Goal: Task Accomplishment & Management: Complete application form

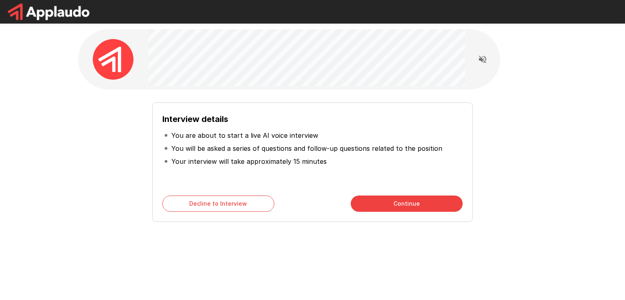
click at [275, 153] on p "You will be asked a series of questions and follow-up questions related to the …" at bounding box center [306, 149] width 271 height 10
drag, startPoint x: 133, startPoint y: 196, endPoint x: 138, endPoint y: 197, distance: 5.0
click at [137, 196] on div "Interview details You are about to start a live AI voice interview You will be …" at bounding box center [312, 159] width 462 height 126
drag, startPoint x: 399, startPoint y: 242, endPoint x: 399, endPoint y: 166, distance: 75.6
click at [399, 244] on div "Interview details You are about to start a live AI voice interview You will be …" at bounding box center [312, 145] width 488 height 290
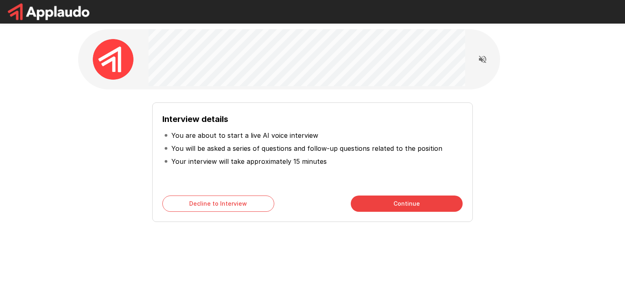
click at [376, 197] on button "Continue" at bounding box center [407, 204] width 112 height 16
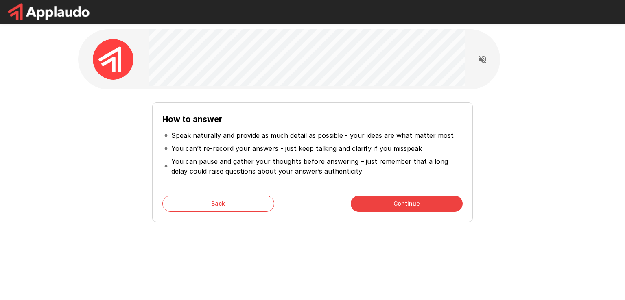
click at [372, 200] on button "Continue" at bounding box center [407, 204] width 112 height 16
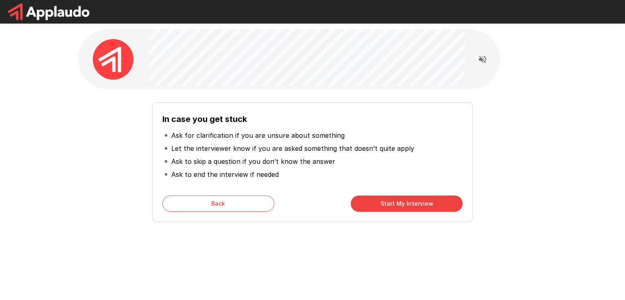
click at [391, 206] on button "Start My Interview" at bounding box center [407, 204] width 112 height 16
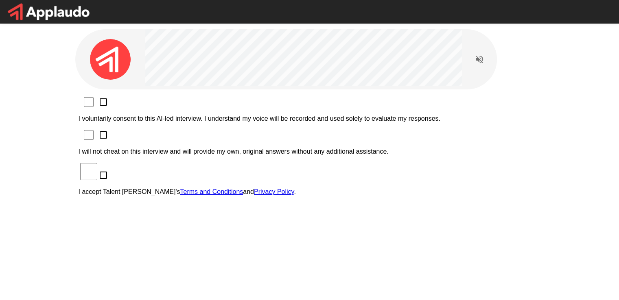
click at [148, 115] on p "I voluntarily consent to this AI-led interview. I understand my voice will be r…" at bounding box center [309, 118] width 462 height 7
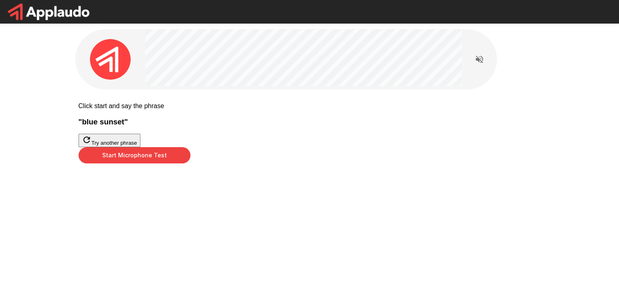
click at [190, 163] on button "Start Microphone Test" at bounding box center [134, 155] width 112 height 16
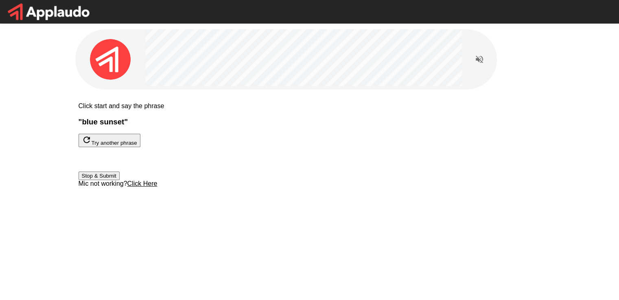
click at [120, 180] on button "Stop & Submit" at bounding box center [98, 176] width 41 height 9
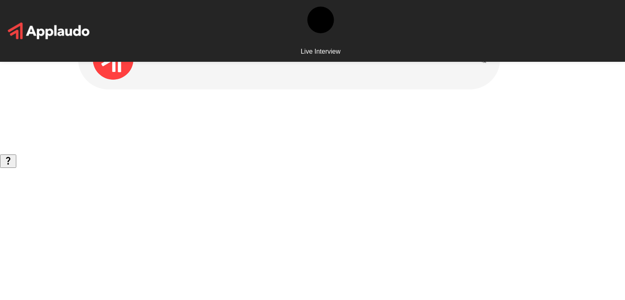
click at [546, 198] on div "Live Interview" at bounding box center [312, 150] width 625 height 300
click at [482, 66] on button "Read questions aloud" at bounding box center [482, 59] width 16 height 16
click at [482, 62] on icon "Stop reading questions aloud" at bounding box center [482, 59] width 10 height 10
click at [484, 61] on icon "Read questions aloud" at bounding box center [482, 59] width 10 height 10
click at [410, 132] on div at bounding box center [312, 77] width 488 height 155
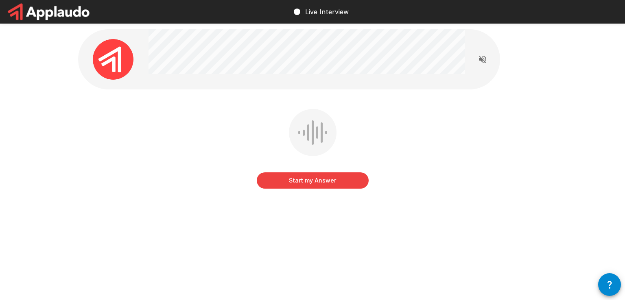
click at [297, 183] on button "Start my Answer" at bounding box center [313, 180] width 112 height 16
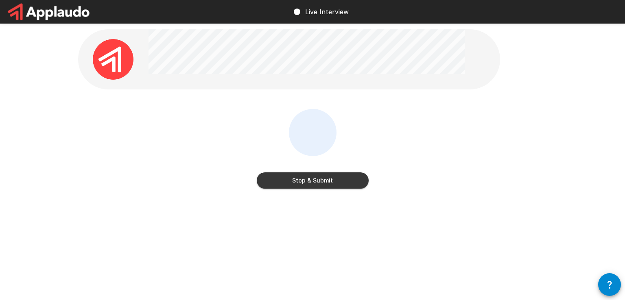
click at [297, 183] on button "Stop & Submit" at bounding box center [313, 180] width 112 height 16
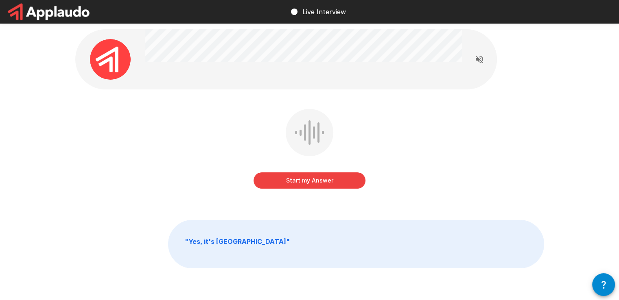
click at [297, 183] on button "Start my Answer" at bounding box center [309, 180] width 112 height 16
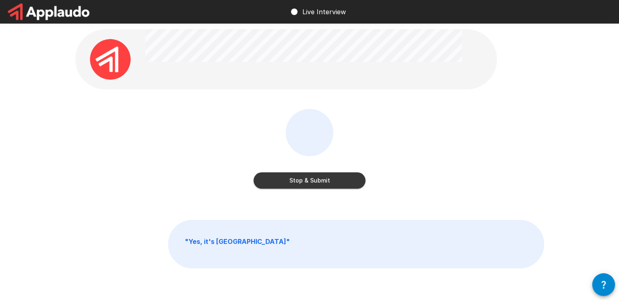
click at [297, 183] on button "Stop & Submit" at bounding box center [309, 180] width 112 height 16
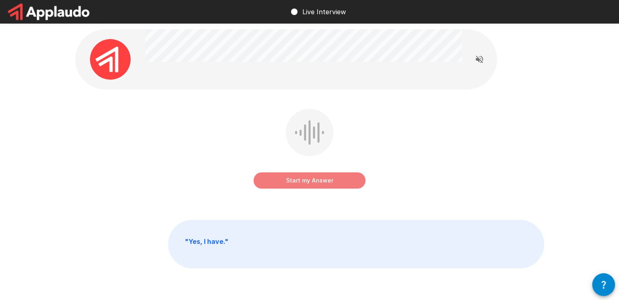
click at [297, 183] on button "Start my Answer" at bounding box center [309, 180] width 112 height 16
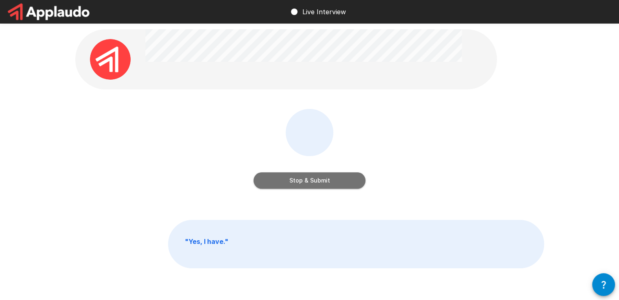
click at [310, 188] on button "Stop & Submit" at bounding box center [309, 180] width 112 height 16
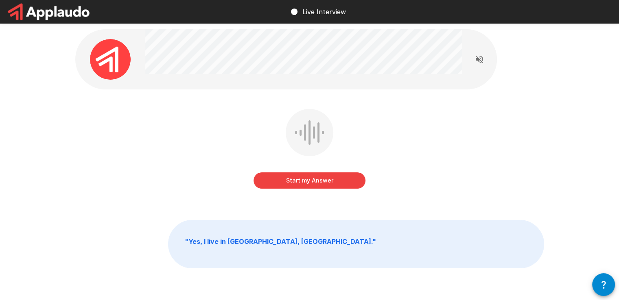
click at [313, 179] on button "Start my Answer" at bounding box center [309, 180] width 112 height 16
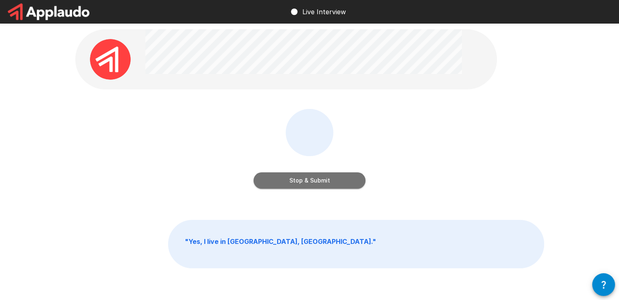
click at [315, 179] on button "Stop & Submit" at bounding box center [309, 180] width 112 height 16
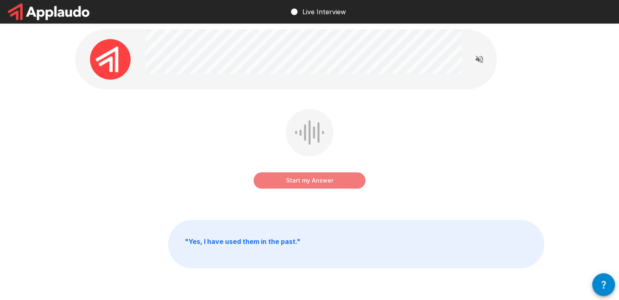
click at [316, 179] on button "Start my Answer" at bounding box center [309, 180] width 112 height 16
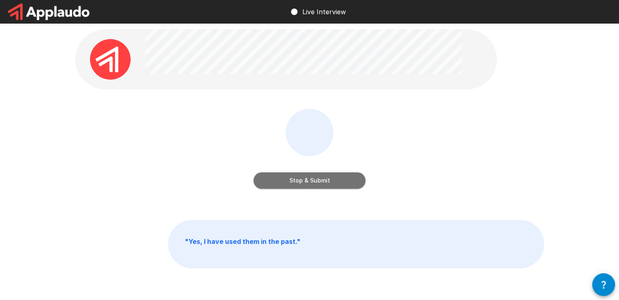
click at [318, 181] on button "Stop & Submit" at bounding box center [309, 180] width 112 height 16
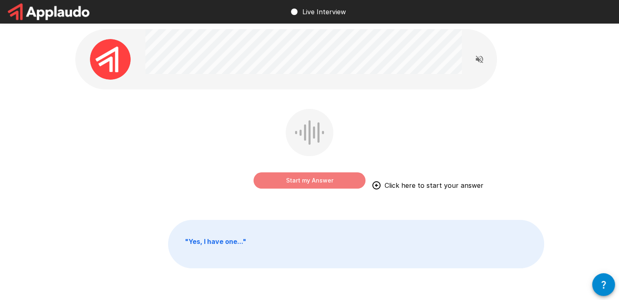
click at [320, 181] on button "Start my Answer" at bounding box center [309, 180] width 112 height 16
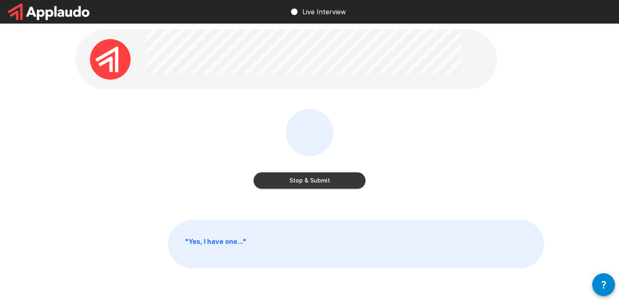
click at [324, 182] on button "Stop & Submit" at bounding box center [309, 180] width 112 height 16
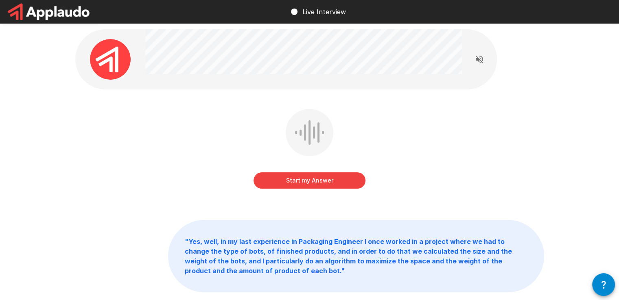
click at [325, 183] on button "Start my Answer" at bounding box center [309, 180] width 112 height 16
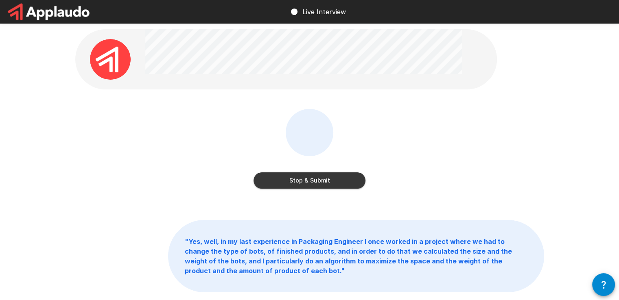
click at [329, 183] on button "Stop & Submit" at bounding box center [309, 180] width 112 height 16
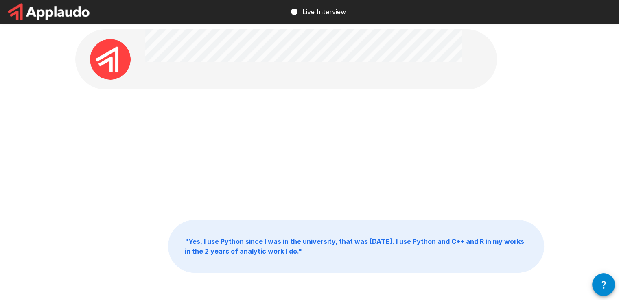
click at [292, 157] on div at bounding box center [309, 155] width 469 height 92
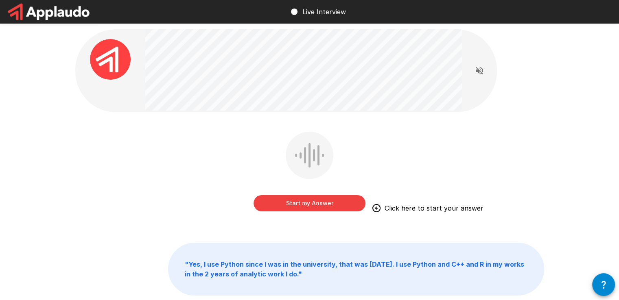
click at [290, 205] on button "Start my Answer" at bounding box center [309, 203] width 112 height 16
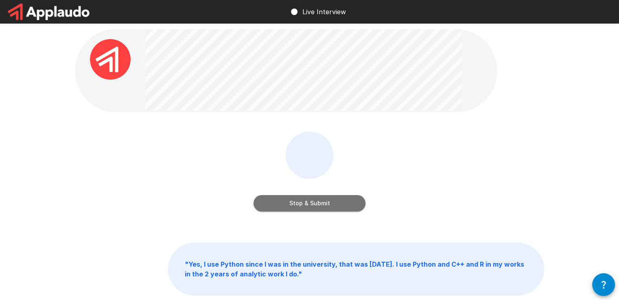
click at [299, 205] on button "Stop & Submit" at bounding box center [309, 203] width 112 height 16
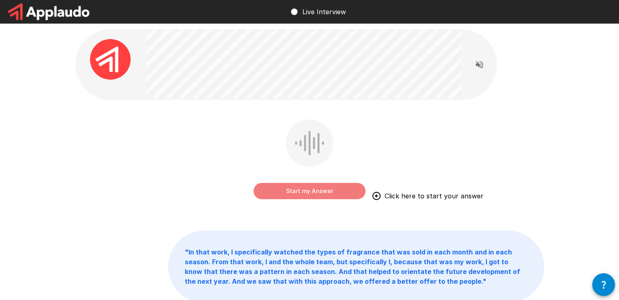
click at [281, 190] on button "Start my Answer" at bounding box center [309, 191] width 112 height 16
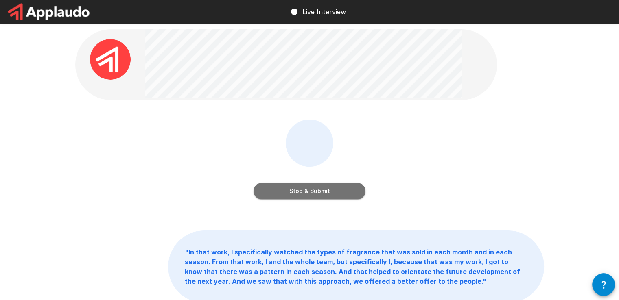
click at [283, 190] on button "Stop & Submit" at bounding box center [309, 191] width 112 height 16
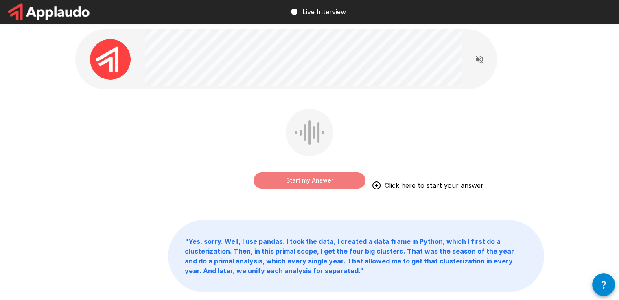
click at [285, 178] on button "Start my Answer" at bounding box center [309, 180] width 112 height 16
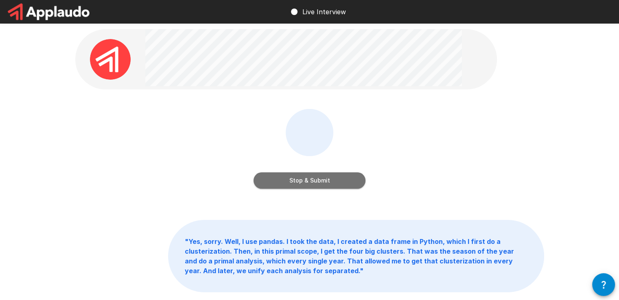
click at [287, 178] on button "Stop & Submit" at bounding box center [309, 180] width 112 height 16
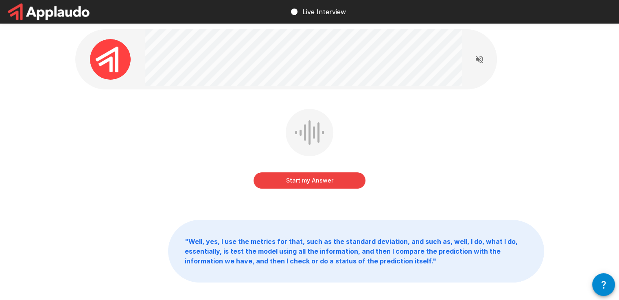
click at [288, 179] on button "Start my Answer" at bounding box center [309, 180] width 112 height 16
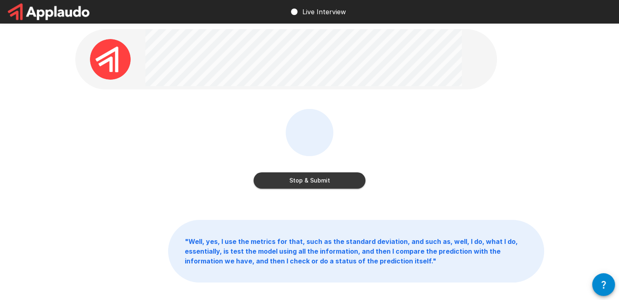
click at [294, 180] on button "Stop & Submit" at bounding box center [309, 180] width 112 height 16
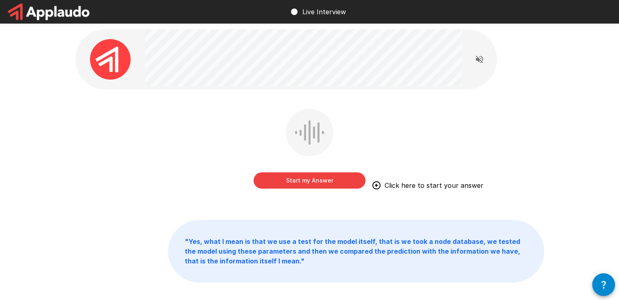
click at [267, 186] on button "Start my Answer" at bounding box center [309, 180] width 112 height 16
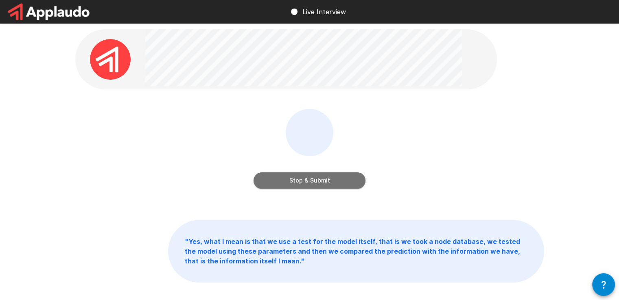
click at [278, 184] on button "Stop & Submit" at bounding box center [309, 180] width 112 height 16
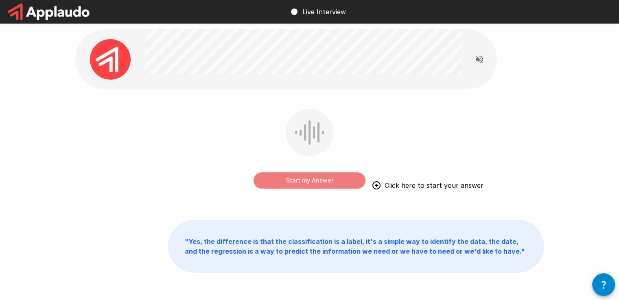
click at [313, 178] on button "Start my Answer" at bounding box center [309, 180] width 112 height 16
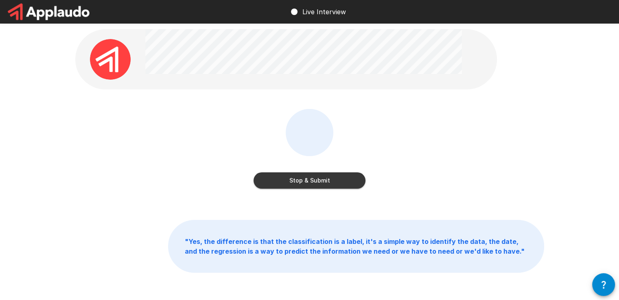
click at [314, 178] on button "Stop & Submit" at bounding box center [309, 180] width 112 height 16
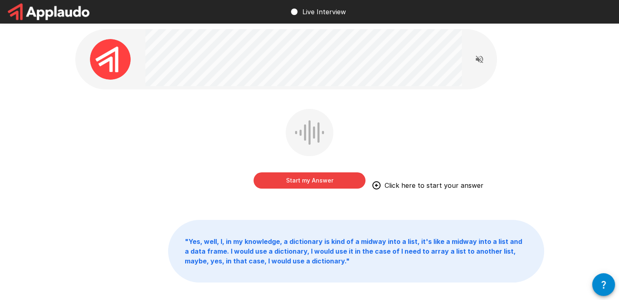
click at [315, 179] on button "Start my Answer" at bounding box center [309, 180] width 112 height 16
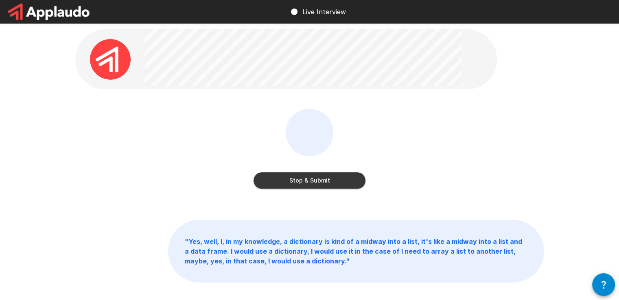
click at [317, 181] on button "Stop & Submit" at bounding box center [309, 180] width 112 height 16
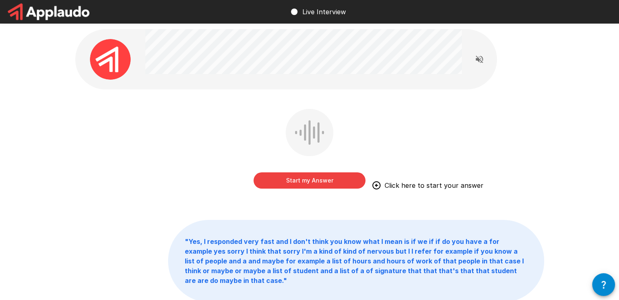
click at [300, 174] on button "Start my Answer" at bounding box center [309, 180] width 112 height 16
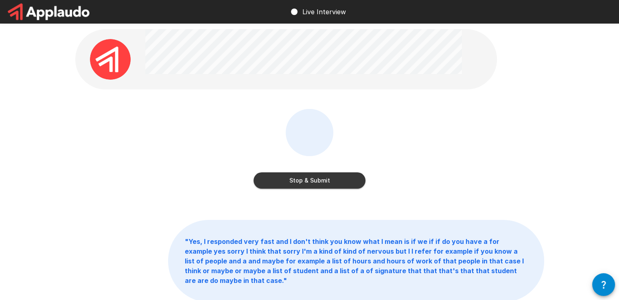
click at [333, 181] on button "Stop & Submit" at bounding box center [309, 180] width 112 height 16
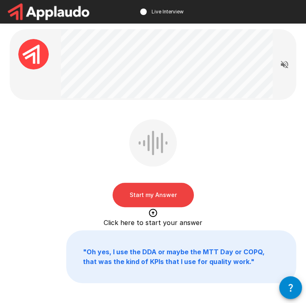
click at [142, 193] on button "Start my Answer" at bounding box center [153, 195] width 81 height 24
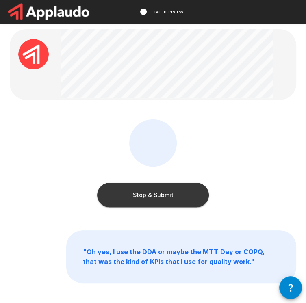
click at [142, 194] on button "Stop & Submit" at bounding box center [153, 195] width 112 height 24
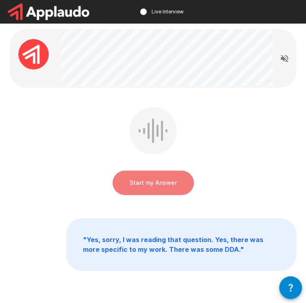
click at [146, 181] on button "Start my Answer" at bounding box center [153, 183] width 81 height 24
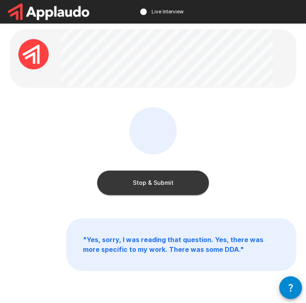
click at [145, 182] on button "Stop & Submit" at bounding box center [153, 183] width 112 height 24
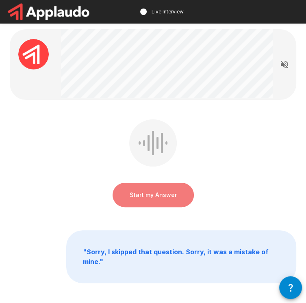
click at [149, 200] on button "Start my Answer" at bounding box center [153, 195] width 81 height 24
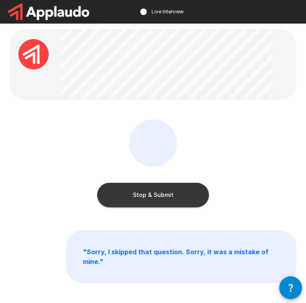
click at [148, 200] on button "Stop & Submit" at bounding box center [153, 195] width 112 height 24
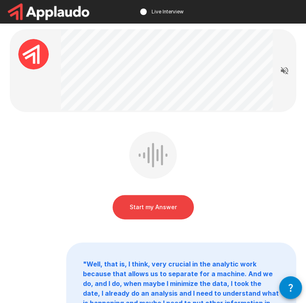
click at [146, 202] on button "Start my Answer" at bounding box center [153, 207] width 81 height 24
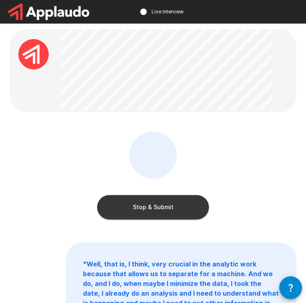
click at [147, 204] on button "Stop & Submit" at bounding box center [153, 207] width 112 height 24
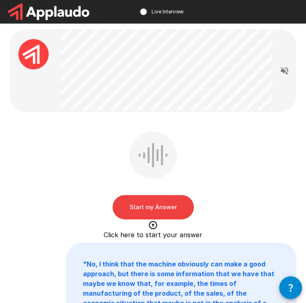
click at [156, 214] on button "Start my Answer" at bounding box center [153, 207] width 81 height 24
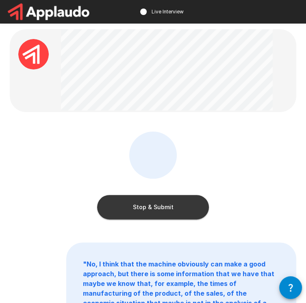
click at [156, 214] on button "Stop & Submit" at bounding box center [153, 207] width 112 height 24
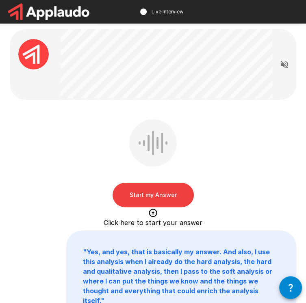
click at [165, 193] on button "Start my Answer" at bounding box center [153, 195] width 81 height 24
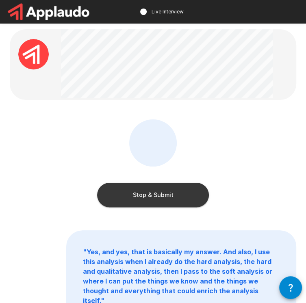
click at [166, 194] on button "Stop & Submit" at bounding box center [153, 195] width 112 height 24
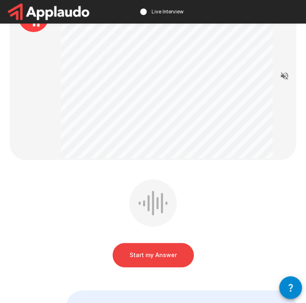
scroll to position [81, 0]
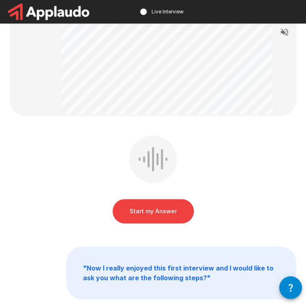
click at [166, 205] on button "Start my Answer" at bounding box center [153, 211] width 81 height 24
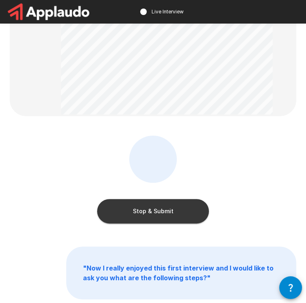
click at [166, 209] on button "Stop & Submit" at bounding box center [153, 211] width 112 height 24
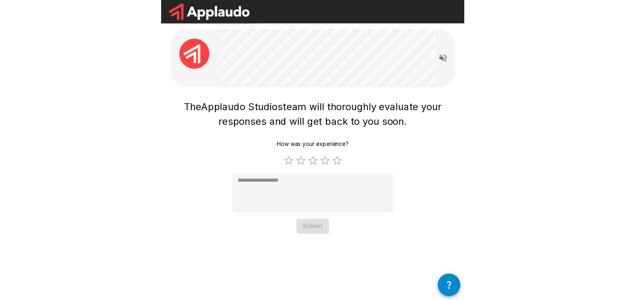
scroll to position [0, 0]
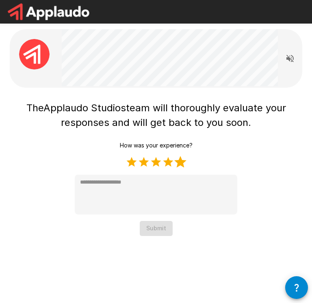
click at [181, 157] on label "5 Stars" at bounding box center [180, 162] width 12 height 12
click at [153, 236] on div "The Applaudo Studios team will thoroughly evaluate your responses and will get …" at bounding box center [156, 127] width 312 height 254
type textarea "*"
click at [151, 231] on button "Submit" at bounding box center [156, 228] width 33 height 15
